Goal: Feedback & Contribution: Contribute content

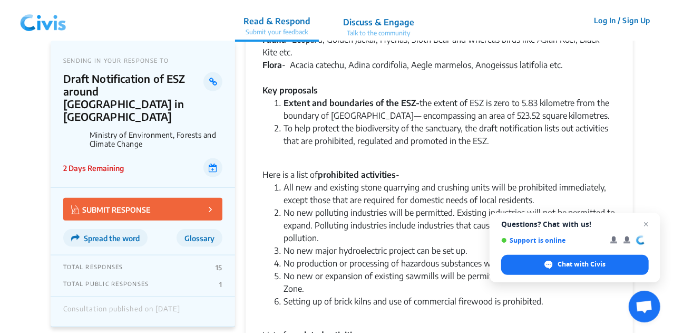
scroll to position [527, 0]
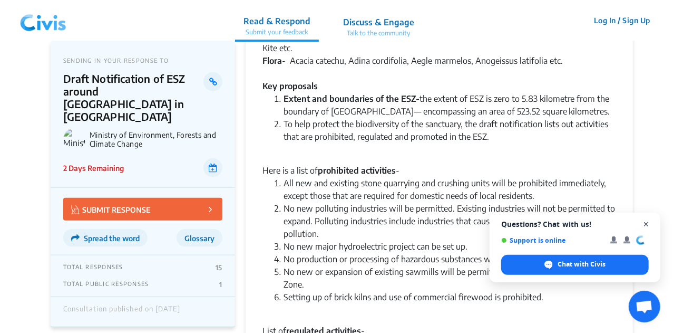
click at [645, 224] on span "Open chat" at bounding box center [646, 224] width 13 height 13
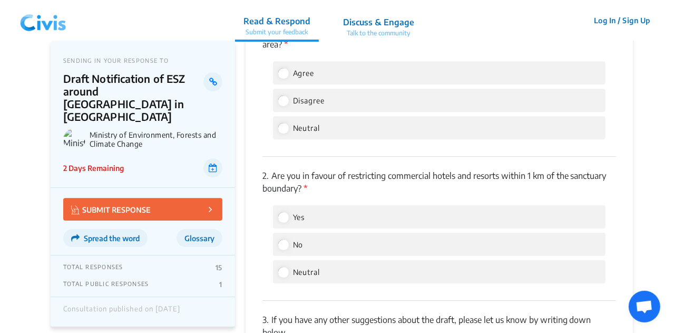
scroll to position [1634, 0]
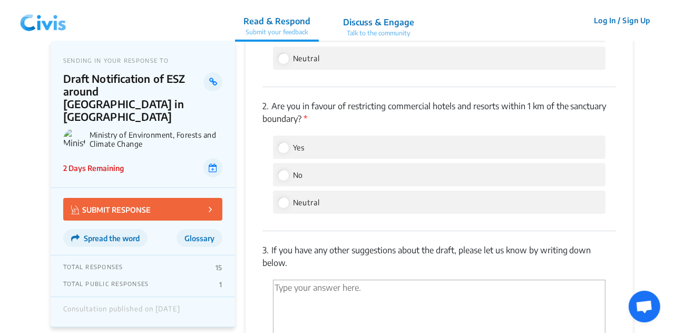
click at [292, 153] on label "Yes" at bounding box center [291, 147] width 27 height 13
click at [288, 152] on input "Yes" at bounding box center [282, 146] width 9 height 9
radio input "true"
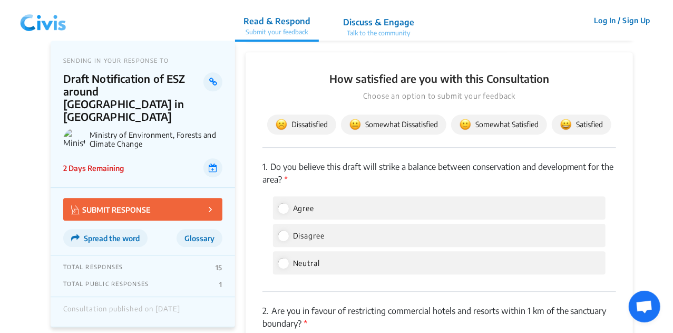
scroll to position [1476, 0]
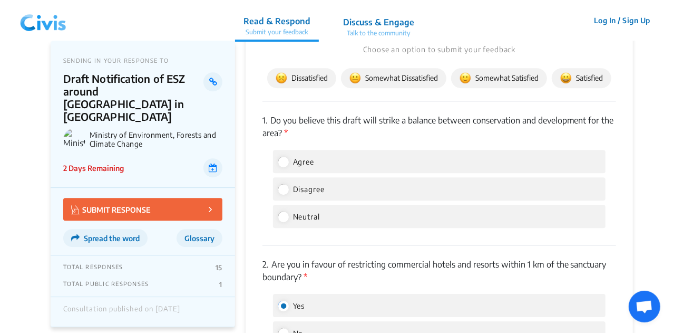
click at [324, 226] on div "Neutral" at bounding box center [439, 216] width 333 height 23
click at [286, 221] on input "Neutral" at bounding box center [282, 215] width 9 height 9
radio input "true"
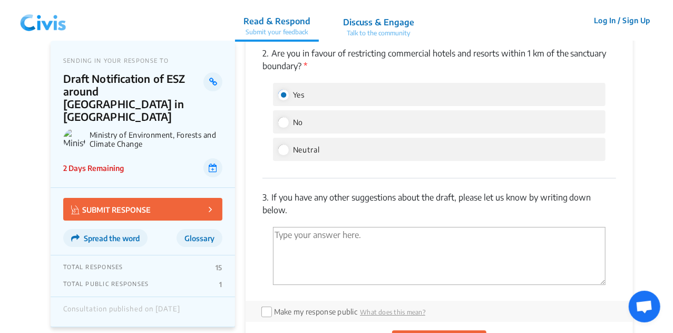
scroll to position [1740, 0]
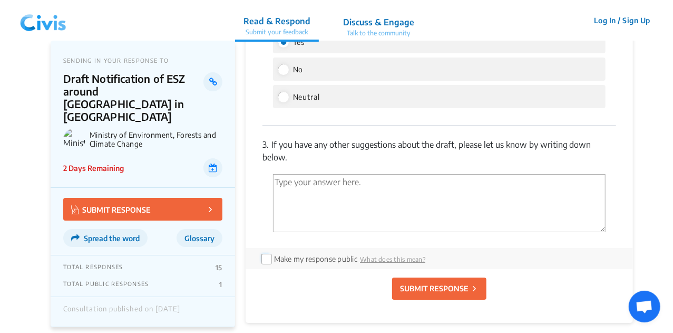
click at [268, 262] on input "checkbox" at bounding box center [266, 258] width 8 height 8
checkbox input "true"
click at [336, 205] on textarea "'Type your answer here.' | translate" at bounding box center [439, 203] width 333 height 58
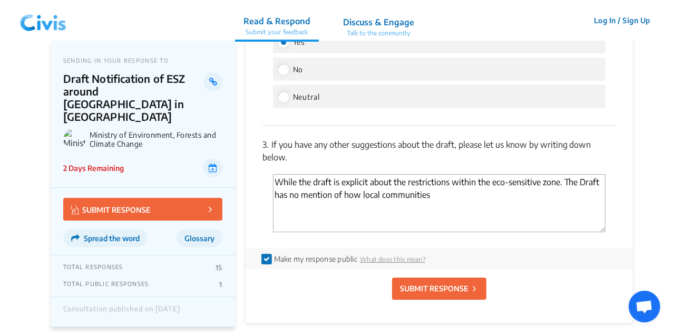
click at [444, 207] on textarea "While the draft is explicit about the restrictions within the eco-sensitive zon…" at bounding box center [439, 203] width 333 height 58
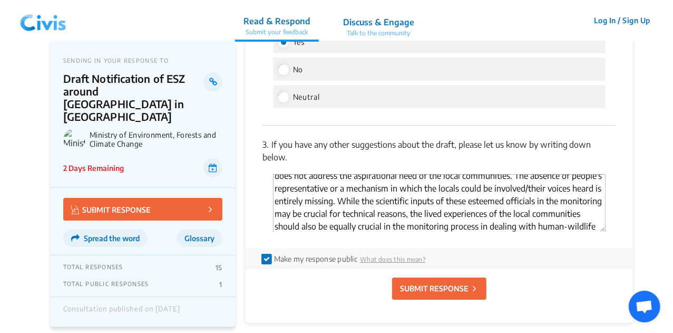
scroll to position [32, 0]
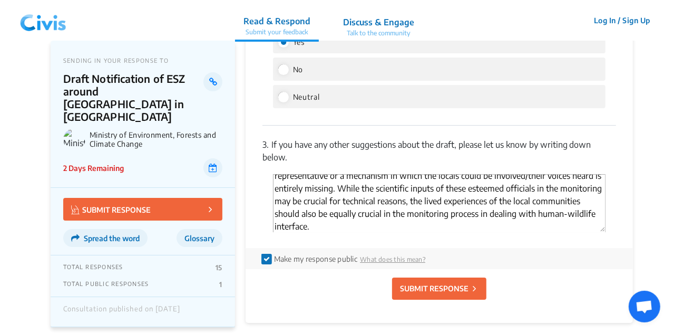
click at [534, 227] on textarea "While the draft is explicit about the restrictions within the eco-sensitive zon…" at bounding box center [439, 203] width 333 height 58
click at [330, 232] on textarea "While the draft is explicit about the restrictions within the eco-sensitive zon…" at bounding box center [439, 203] width 333 height 58
click at [395, 232] on textarea "While the draft is explicit about the restrictions within the eco-sensitive zon…" at bounding box center [439, 203] width 333 height 58
type textarea "While the draft is explicit about the restrictions within the eco-sensitive zon…"
click at [430, 294] on p "SUBMIT RESPONSE" at bounding box center [434, 288] width 69 height 11
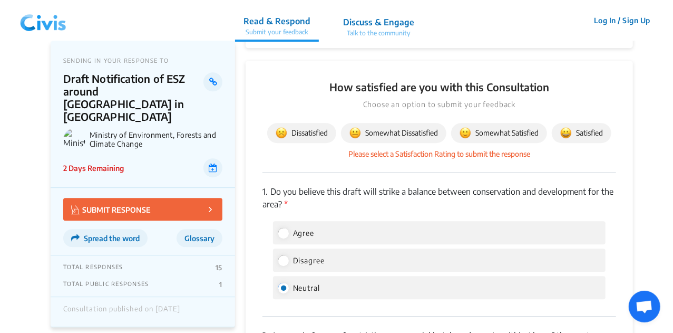
scroll to position [1421, 0]
click at [501, 139] on span "Somewhat Satisfied" at bounding box center [499, 134] width 79 height 12
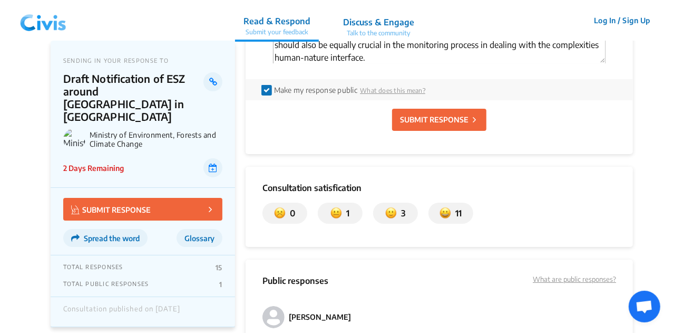
scroll to position [1843, 0]
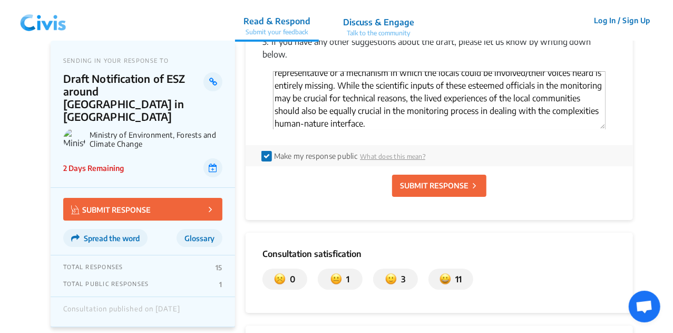
click at [442, 191] on p "SUBMIT RESPONSE" at bounding box center [434, 185] width 69 height 11
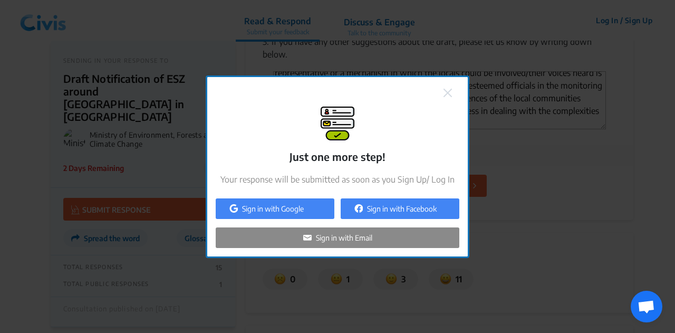
click at [257, 206] on p "Sign in with Google" at bounding box center [273, 208] width 62 height 11
click at [447, 91] on img at bounding box center [447, 93] width 8 height 8
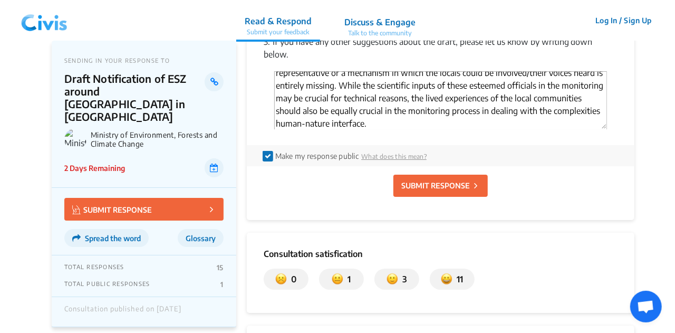
scroll to position [0, 0]
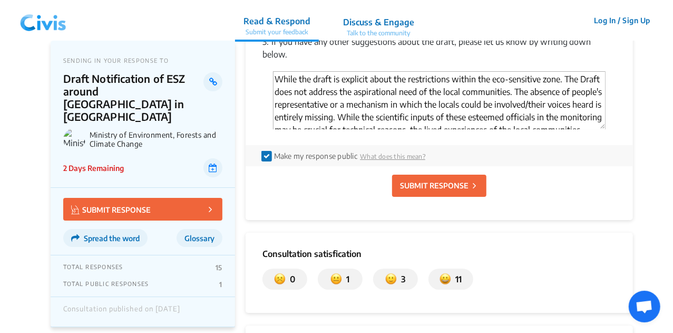
drag, startPoint x: 371, startPoint y: 139, endPoint x: 252, endPoint y: 59, distance: 143.6
click at [426, 191] on p "SUBMIT RESPONSE" at bounding box center [434, 185] width 69 height 11
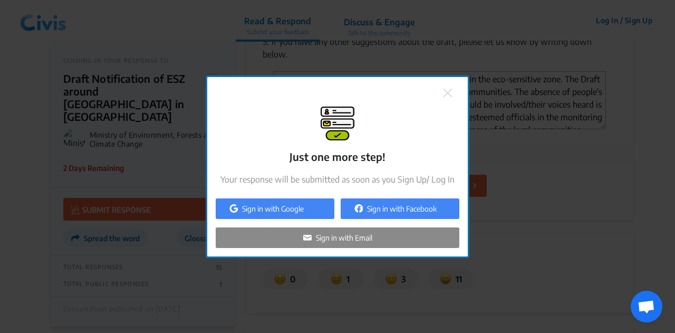
click at [340, 238] on p "Sign in with Email" at bounding box center [344, 237] width 56 height 11
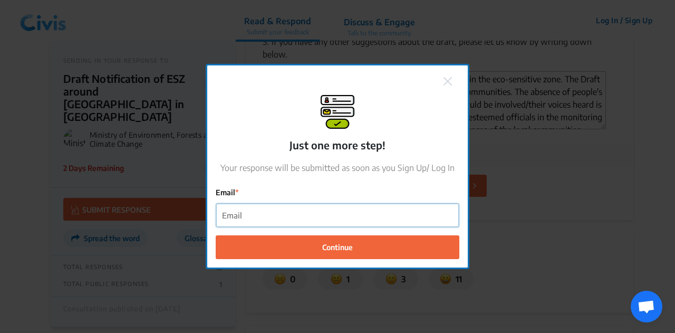
click at [324, 210] on input "Email" at bounding box center [337, 216] width 243 height 24
type input "a"
type input "[EMAIL_ADDRESS][DOMAIN_NAME]"
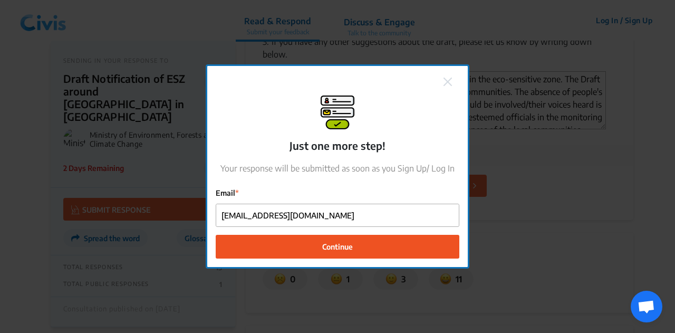
click at [348, 250] on span "Continue" at bounding box center [337, 246] width 31 height 11
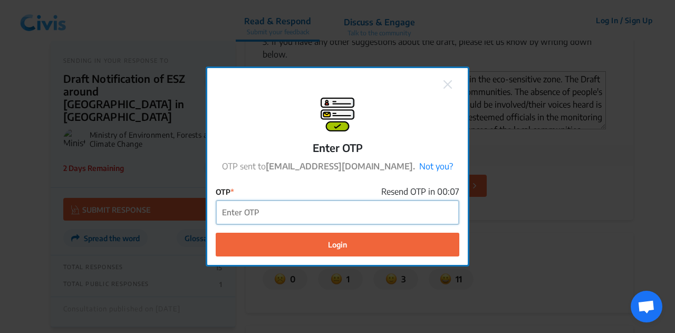
click at [287, 214] on input "OTP" at bounding box center [337, 212] width 243 height 24
click at [332, 205] on input "OTP" at bounding box center [337, 212] width 243 height 24
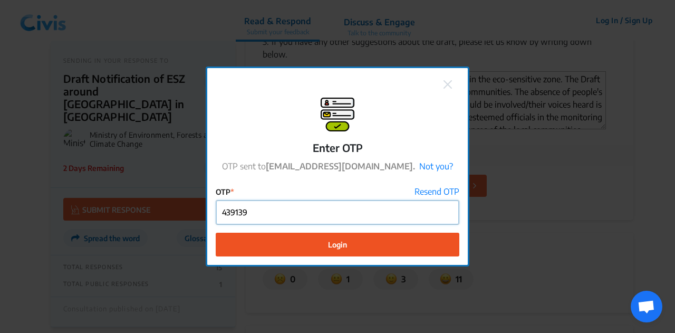
type input "439139"
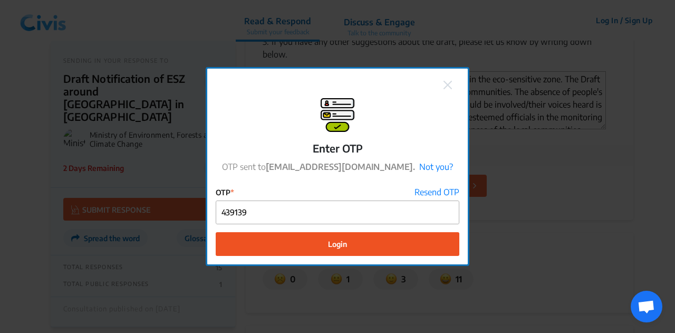
click at [334, 249] on button "Login" at bounding box center [338, 244] width 244 height 24
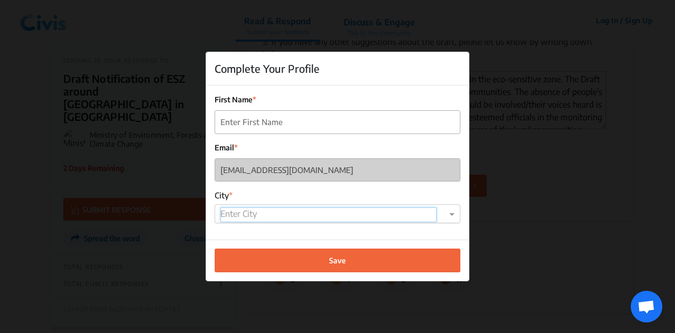
click at [359, 208] on input "text" at bounding box center [328, 214] width 216 height 15
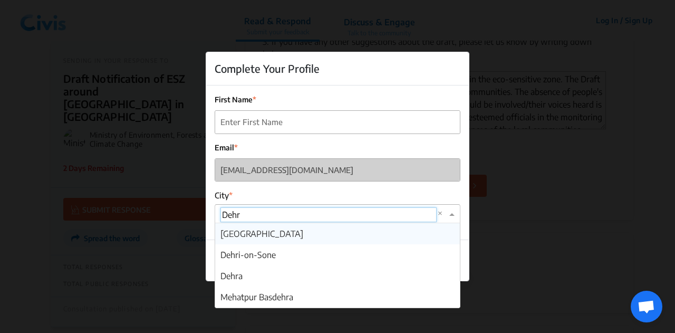
type input "Dehra"
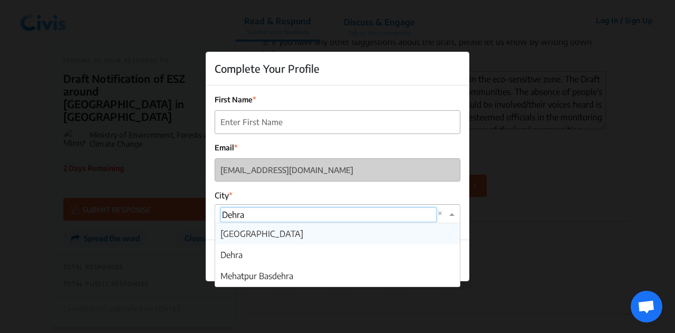
click at [282, 231] on div "[GEOGRAPHIC_DATA]" at bounding box center [337, 233] width 245 height 21
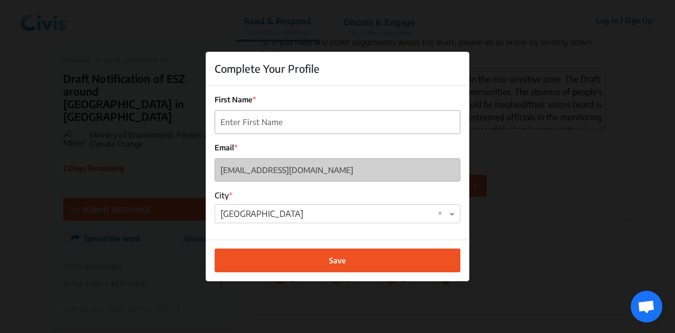
click at [332, 260] on span "Save" at bounding box center [337, 260] width 17 height 11
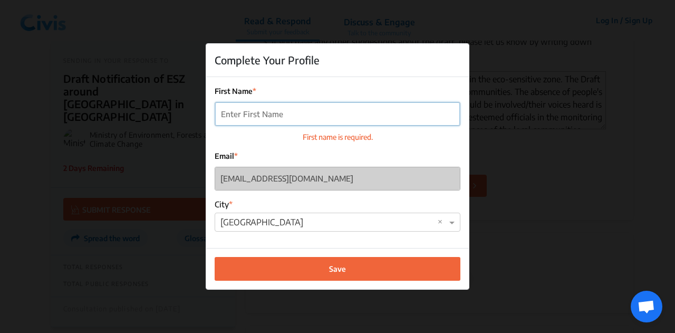
click at [315, 123] on input "First Name" at bounding box center [337, 114] width 245 height 24
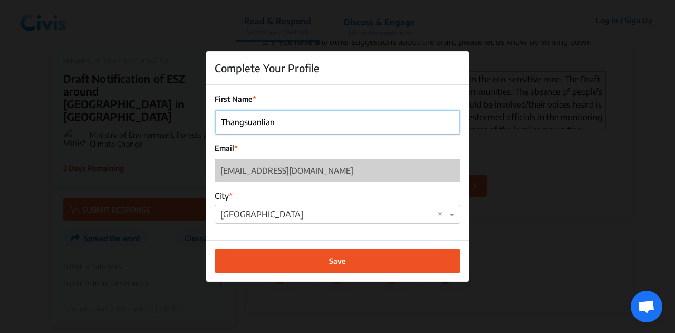
type input "Thangsuanlian"
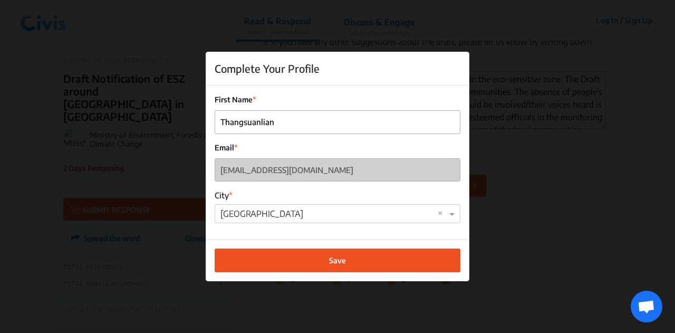
click at [330, 259] on span "Save" at bounding box center [337, 260] width 17 height 11
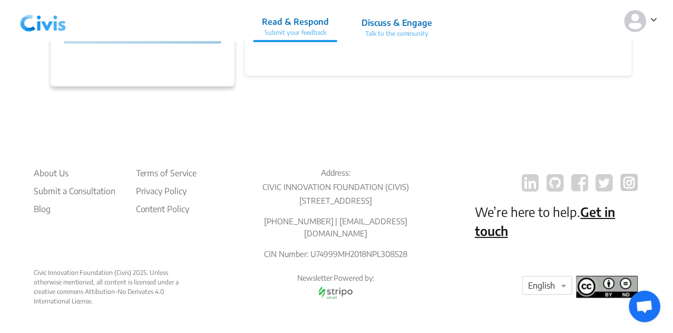
scroll to position [1843, 0]
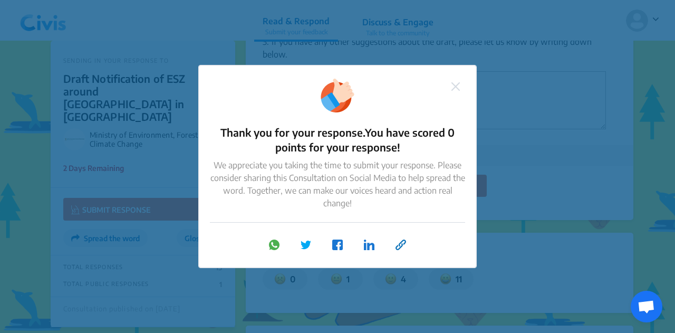
click at [455, 85] on img at bounding box center [455, 86] width 8 height 8
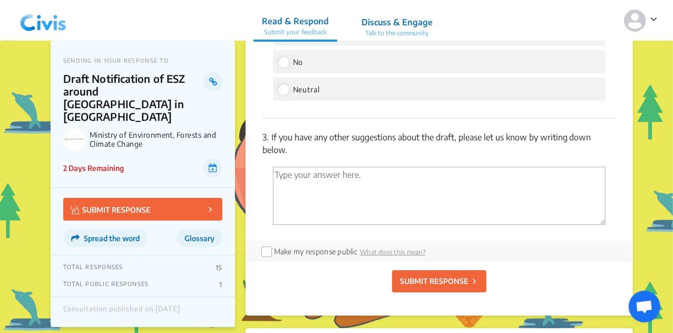
scroll to position [1685, 0]
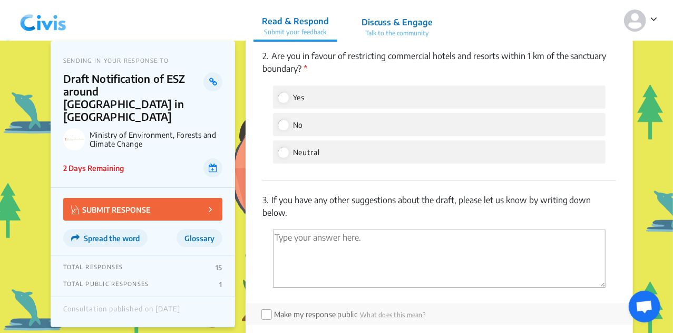
click at [144, 280] on p "TOTAL PUBLIC RESPONSES" at bounding box center [106, 284] width 86 height 8
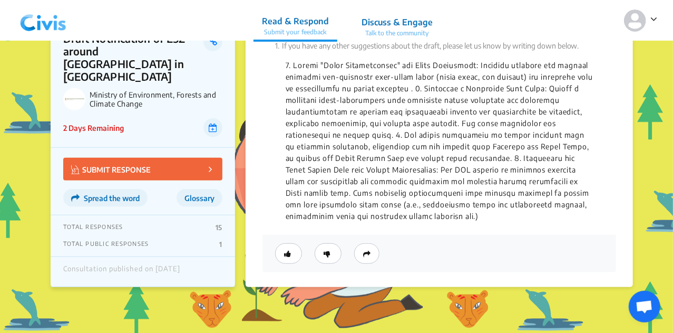
scroll to position [2106, 0]
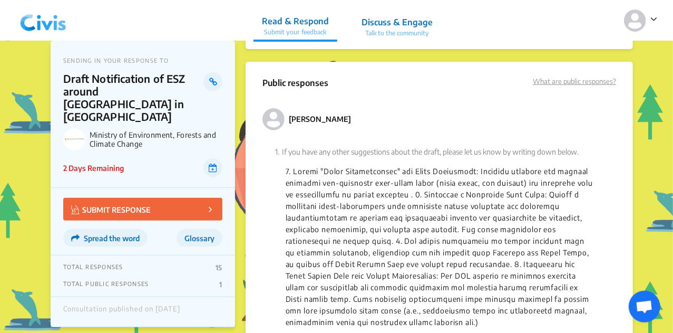
click at [407, 28] on p "Discuss & Engage" at bounding box center [397, 22] width 71 height 13
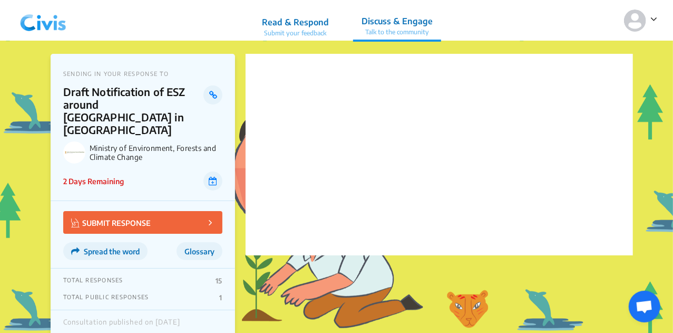
click at [296, 25] on p "Read & Respond" at bounding box center [295, 22] width 67 height 13
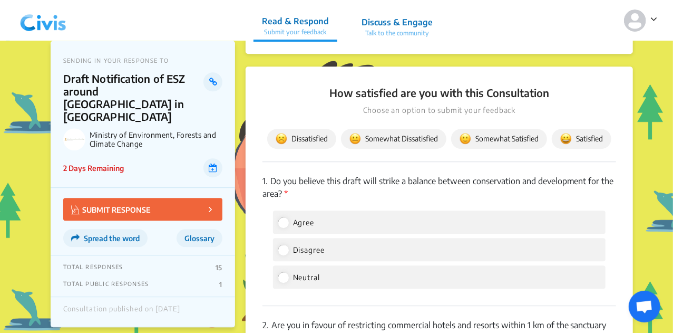
scroll to position [1371, 0]
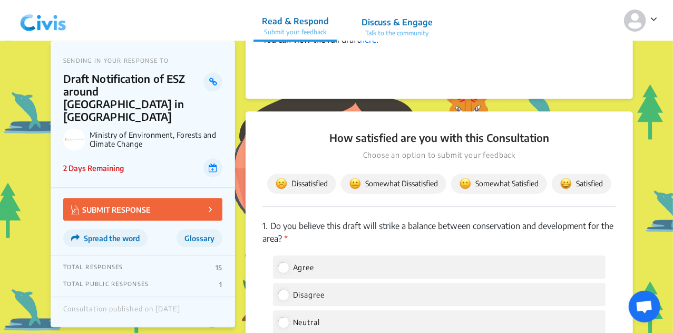
click at [473, 189] on span "Somewhat Satisfied" at bounding box center [499, 184] width 79 height 12
click at [447, 233] on p "1. Do you believe this draft will strike a balance between conservation and dev…" at bounding box center [440, 231] width 354 height 25
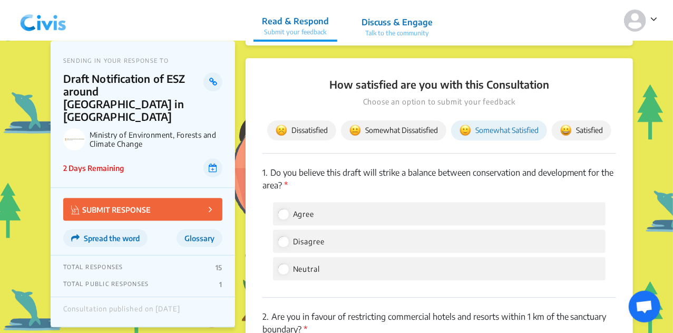
scroll to position [1476, 0]
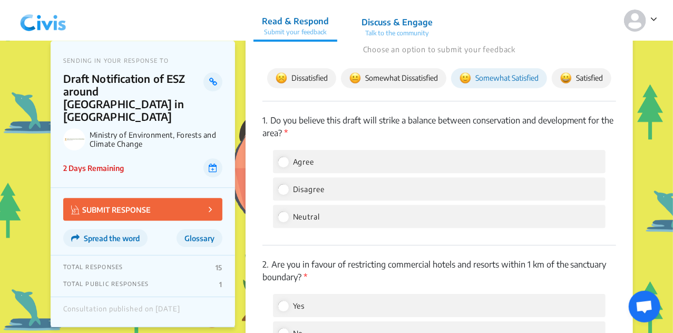
click at [373, 222] on div "Neutral" at bounding box center [439, 216] width 333 height 23
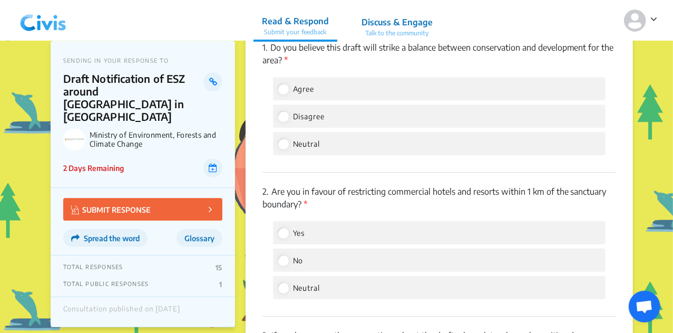
scroll to position [1582, 0]
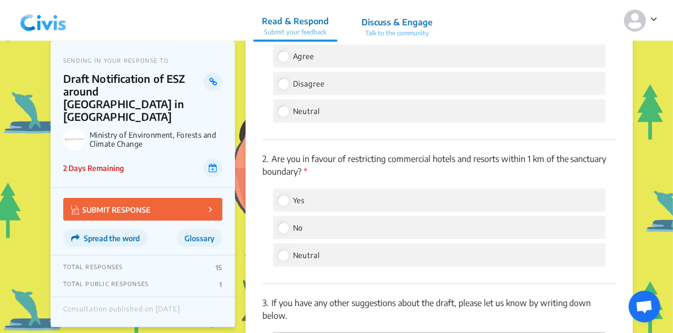
click at [285, 117] on label "Neutral" at bounding box center [299, 110] width 42 height 13
click at [285, 115] on input "Neutral" at bounding box center [282, 110] width 9 height 9
radio input "true"
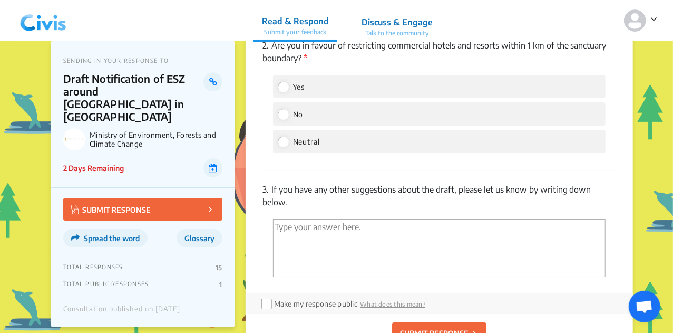
scroll to position [1634, 0]
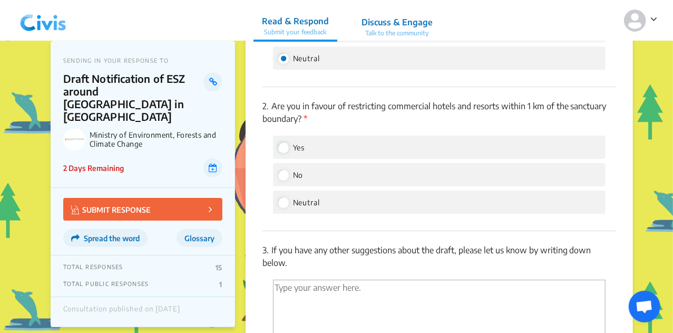
click at [287, 152] on input "Yes" at bounding box center [282, 146] width 9 height 9
radio input "true"
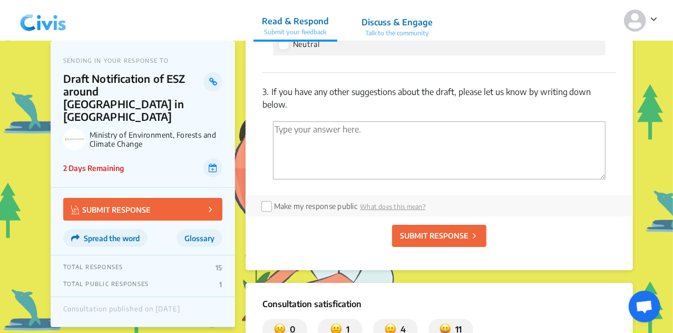
click at [289, 149] on textarea "'Type your answer here.' | translate" at bounding box center [439, 150] width 333 height 58
paste textarea "While the draft is explicit about the restrictions within the eco-sensitive zon…"
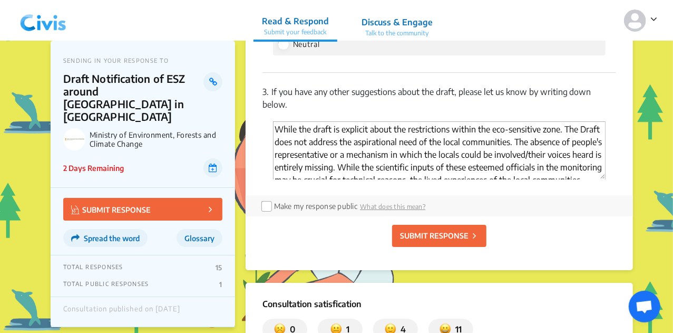
scroll to position [32, 0]
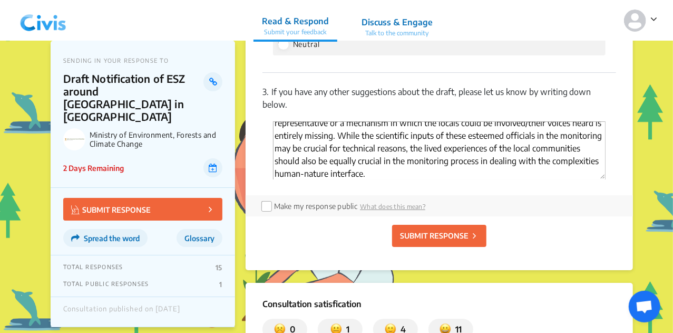
type textarea "While the draft is explicit about the restrictions within the eco-sensitive zon…"
click at [262, 209] on input "checkbox" at bounding box center [266, 205] width 8 height 8
checkbox input "true"
click at [420, 247] on button "SUBMIT RESPONSE" at bounding box center [439, 236] width 94 height 22
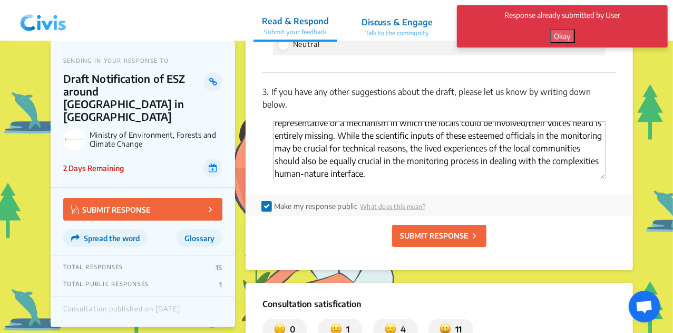
click at [556, 34] on button "Okay" at bounding box center [562, 36] width 25 height 14
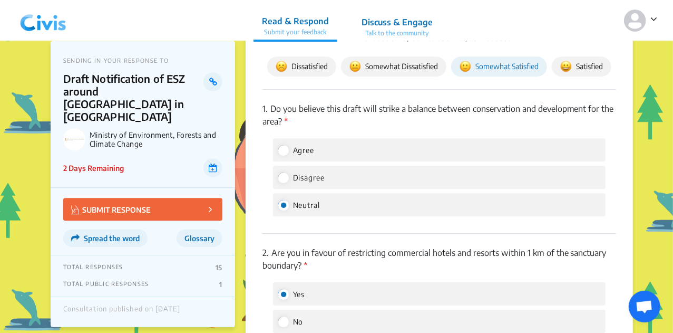
scroll to position [1424, 0]
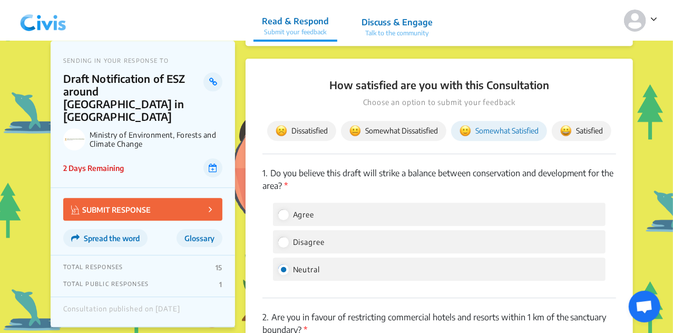
click at [655, 15] on icon at bounding box center [654, 19] width 7 height 11
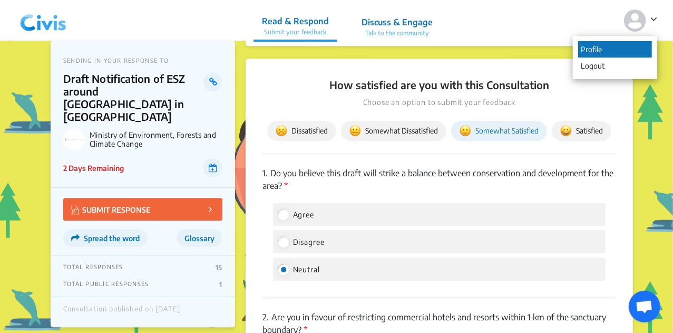
click at [595, 42] on p "Profile" at bounding box center [615, 49] width 74 height 16
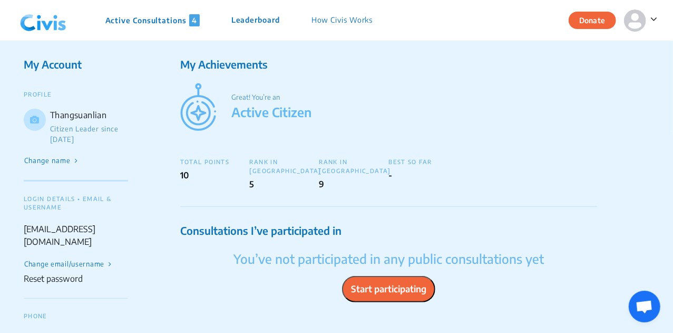
click at [269, 168] on div "RANK IN [GEOGRAPHIC_DATA]" at bounding box center [285, 166] width 70 height 18
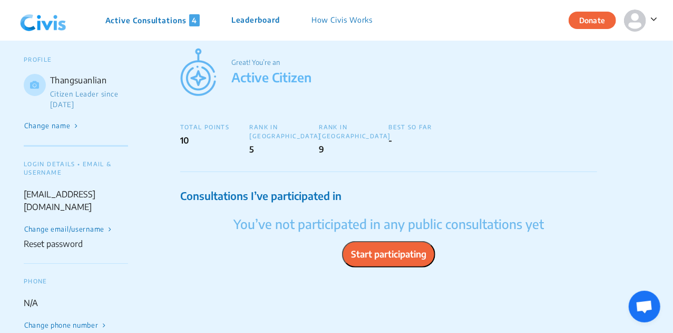
scroll to position [53, 0]
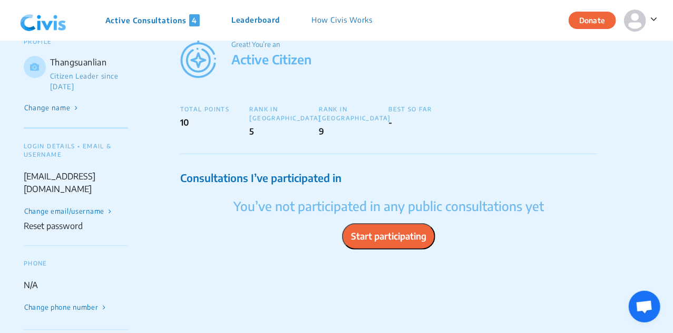
click at [394, 241] on button "Start participating" at bounding box center [388, 236] width 93 height 26
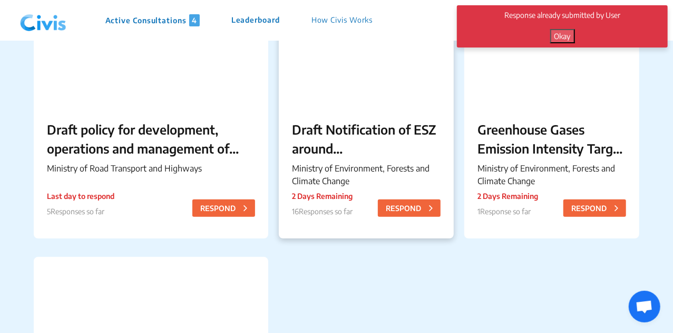
scroll to position [53, 0]
